Goal: Check status: Check status

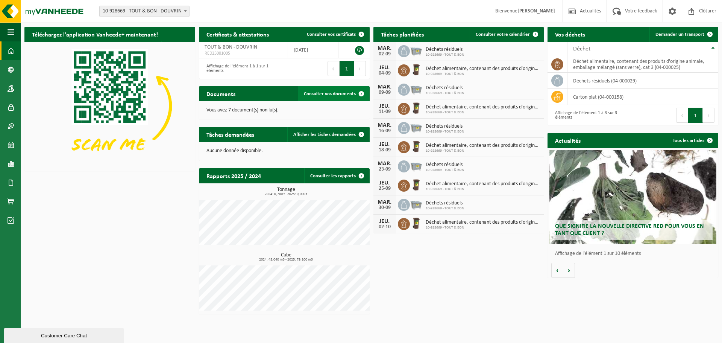
click at [314, 92] on span "Consulter vos documents" at bounding box center [330, 93] width 52 height 5
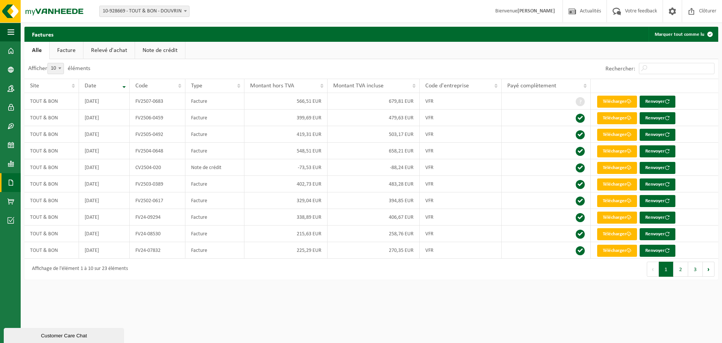
click at [43, 50] on link "Alle" at bounding box center [36, 50] width 25 height 17
click at [12, 50] on span at bounding box center [11, 50] width 7 height 19
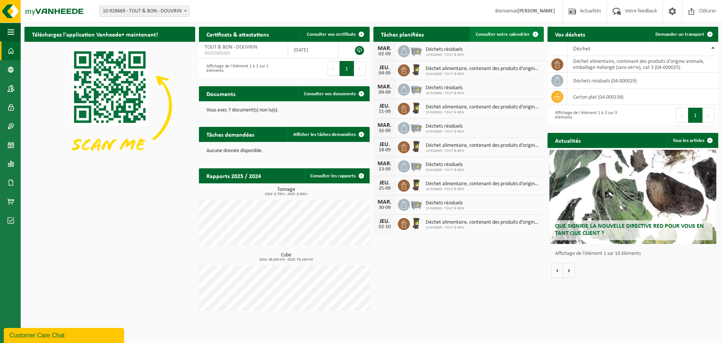
click at [496, 35] on span "Consulter votre calendrier" at bounding box center [503, 34] width 54 height 5
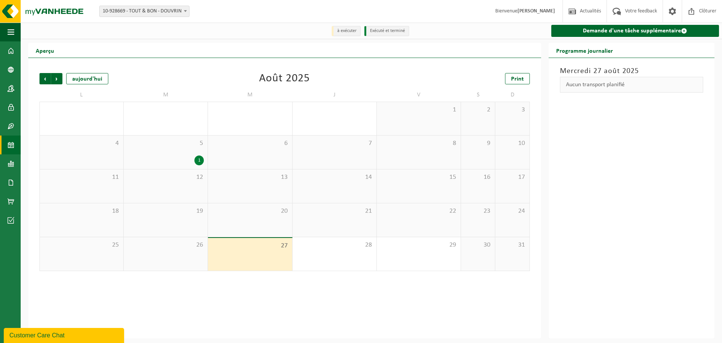
click at [198, 159] on div "1" at bounding box center [198, 160] width 9 height 10
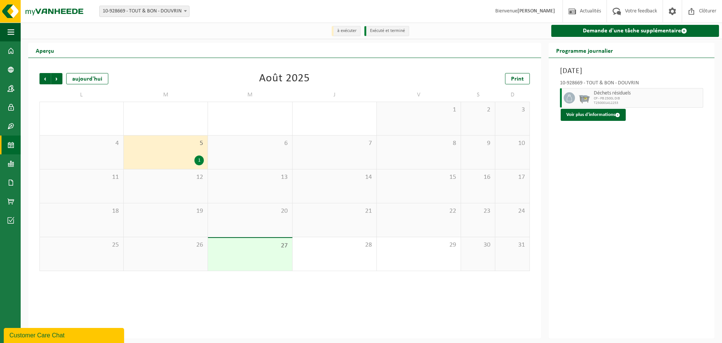
click at [309, 291] on div "Précédent Suivant [DATE] [DATE] Print L M M J V S D 28 29 1 30 31 1 1 2 3 4 5 1…" at bounding box center [284, 198] width 513 height 280
click at [589, 113] on button "Voir plus d'informations" at bounding box center [593, 115] width 65 height 12
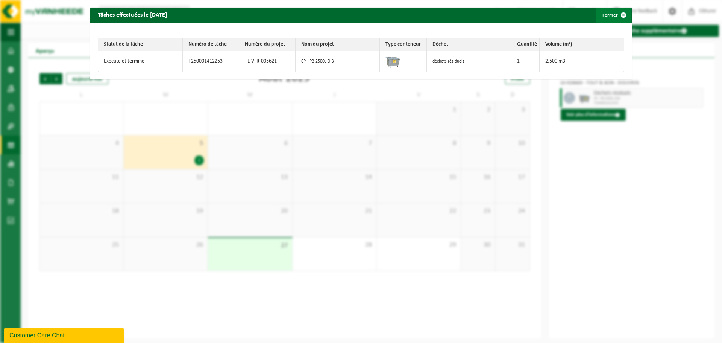
click at [619, 13] on span "button" at bounding box center [623, 15] width 15 height 15
